Goal: Transaction & Acquisition: Download file/media

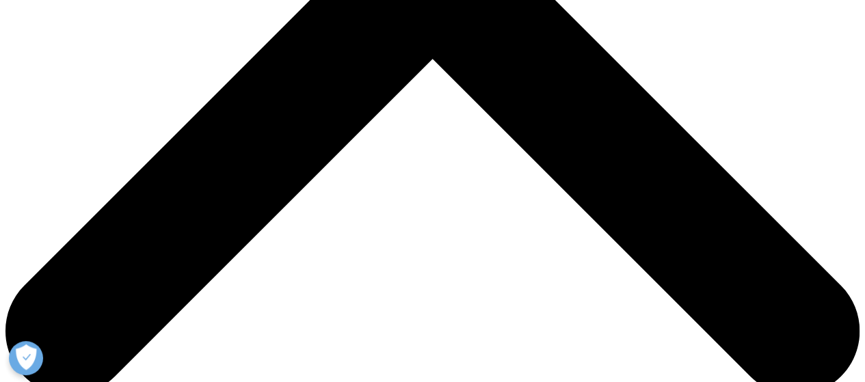
scroll to position [616, 0]
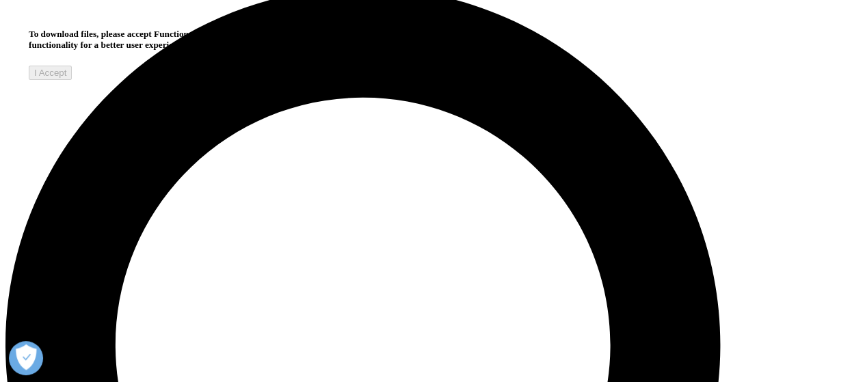
scroll to position [1026, 0]
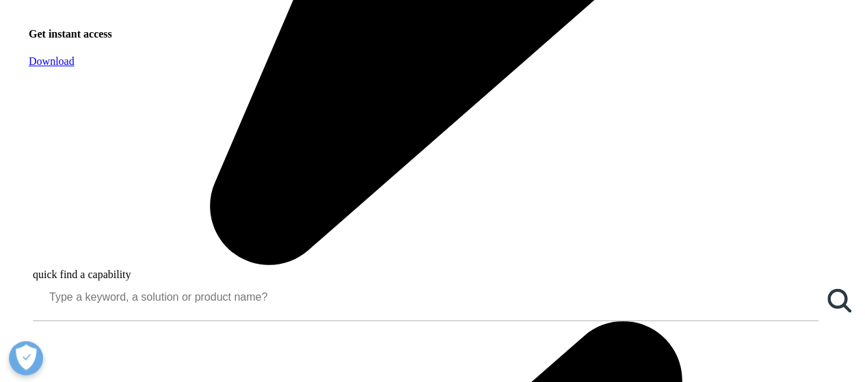
scroll to position [1342, 807]
click at [75, 67] on span "Download" at bounding box center [52, 61] width 46 height 12
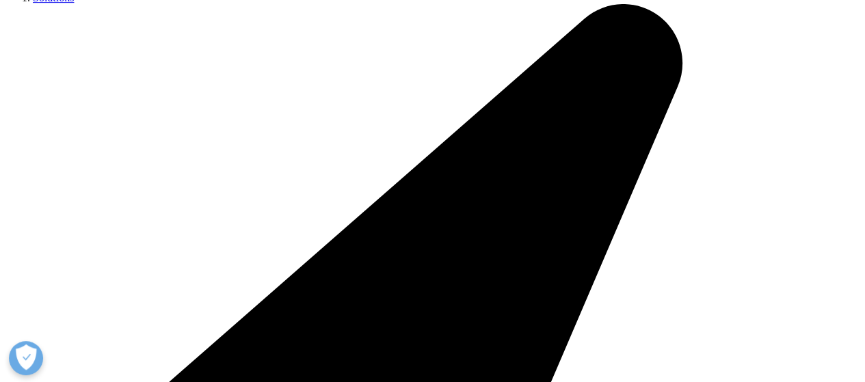
scroll to position [68, 0]
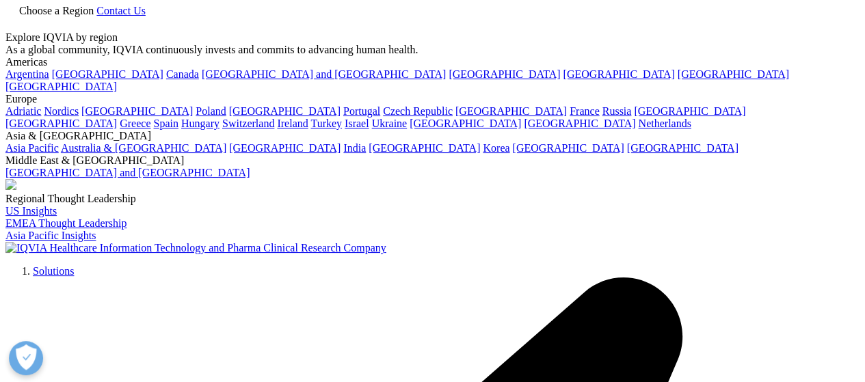
drag, startPoint x: 33, startPoint y: 111, endPoint x: 514, endPoint y: 211, distance: 491.8
